Goal: Find specific page/section

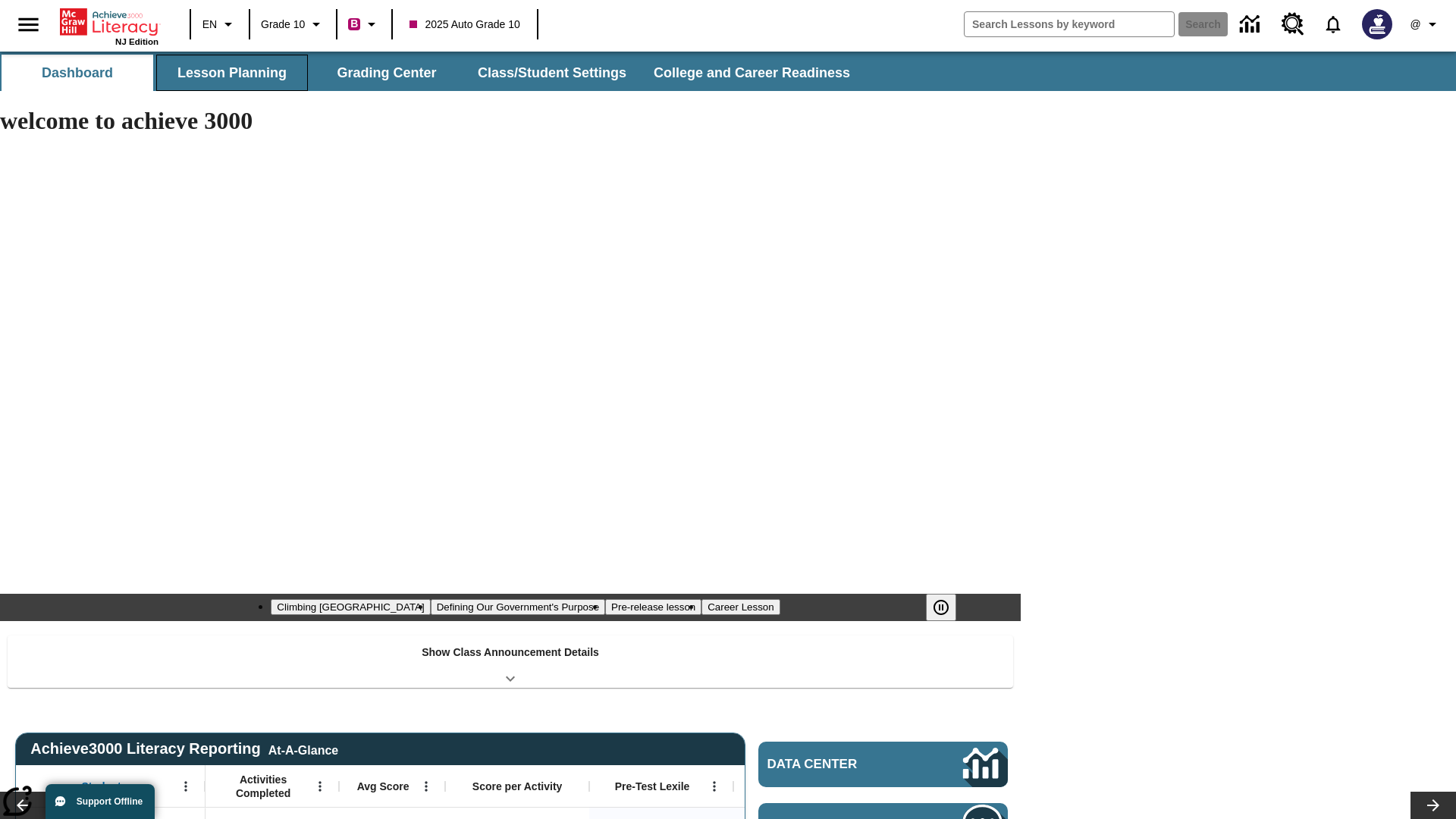
click at [232, 72] on button "Lesson Planning" at bounding box center [231, 72] width 152 height 36
